Goal: Transaction & Acquisition: Purchase product/service

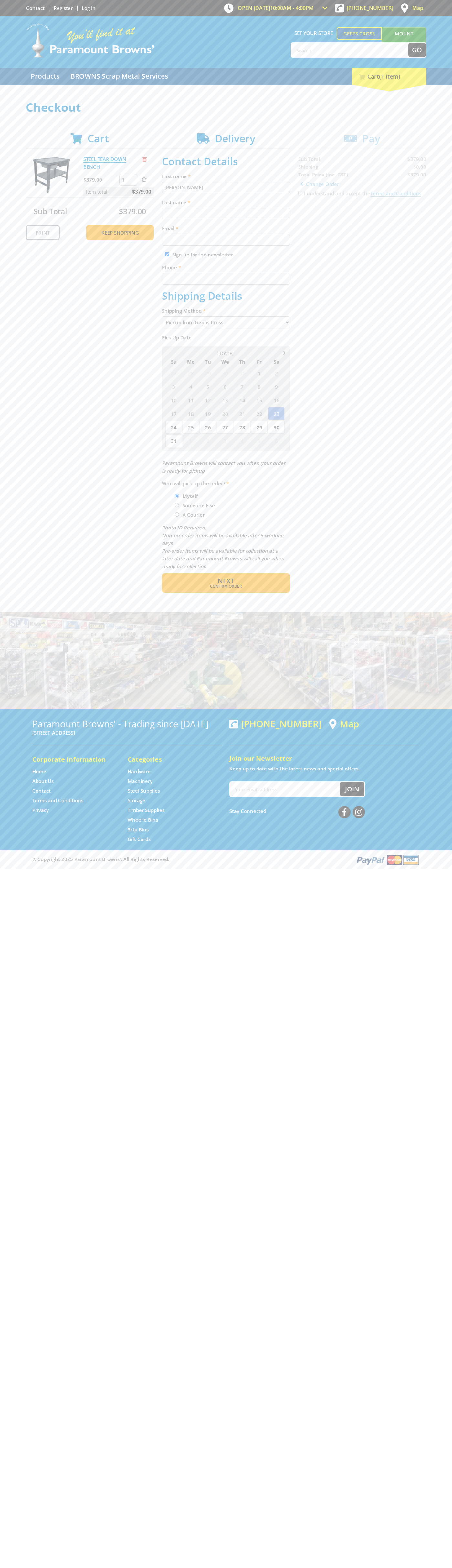
type input "[PERSON_NAME]"
type input "[EMAIL_ADDRESS][DOMAIN_NAME]"
type input "0293744000"
click at [226, 581] on span "Next" at bounding box center [226, 580] width 16 height 9
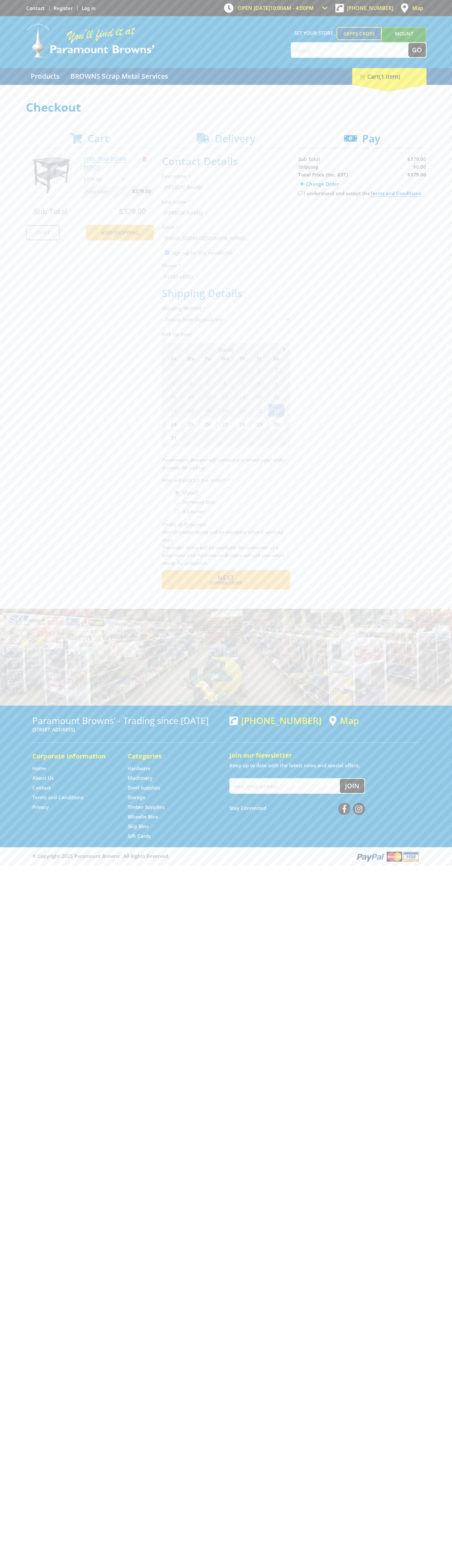
click at [300, 193] on input "I understand and accept the Terms and Conditions" at bounding box center [300, 192] width 4 height 4
checkbox input "true"
click at [317, 213] on span "Credit Card" at bounding box center [312, 213] width 27 height 7
click at [362, 213] on img at bounding box center [358, 213] width 15 height 8
type input "[CREDIT_CARD_NUMBER]"
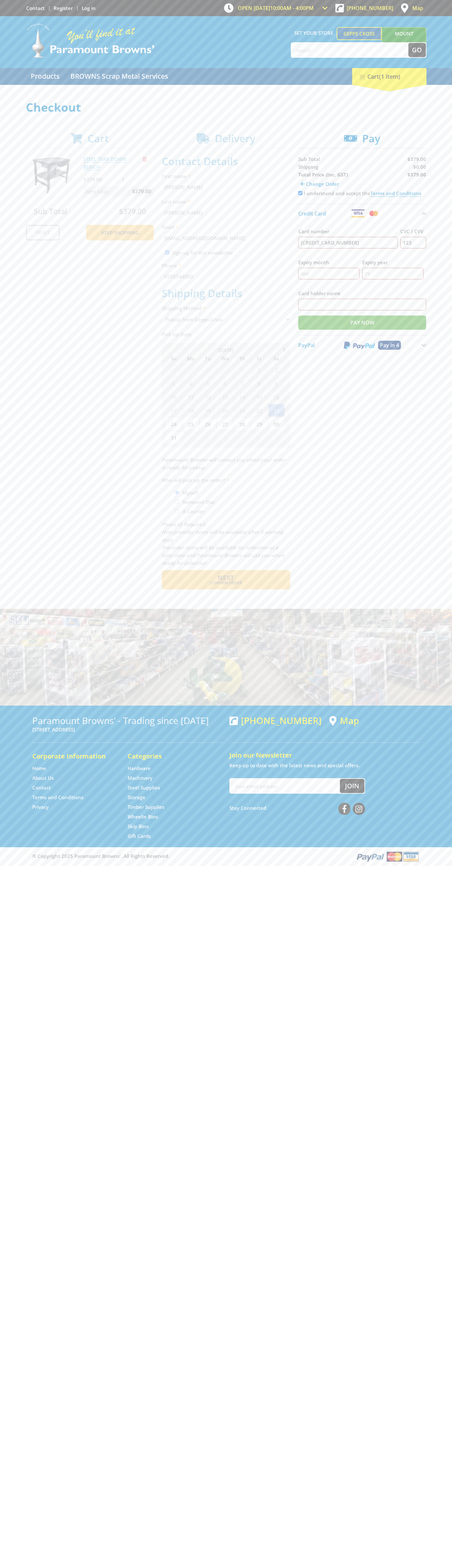
type input "123"
type input "[PERSON_NAME]"
